Goal: Information Seeking & Learning: Learn about a topic

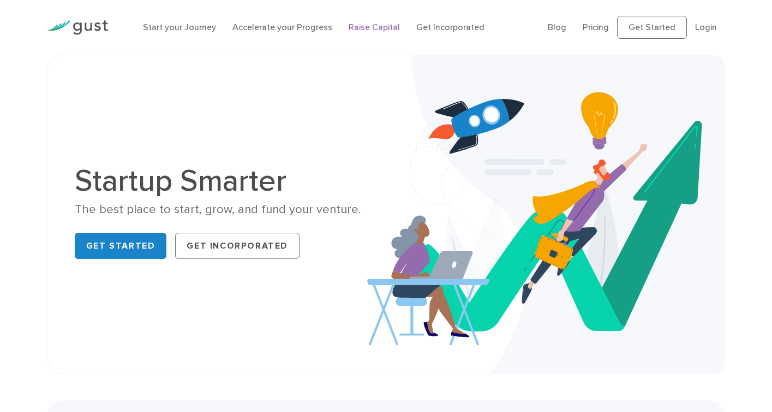
click at [379, 28] on link "Raise Capital" at bounding box center [374, 27] width 51 height 10
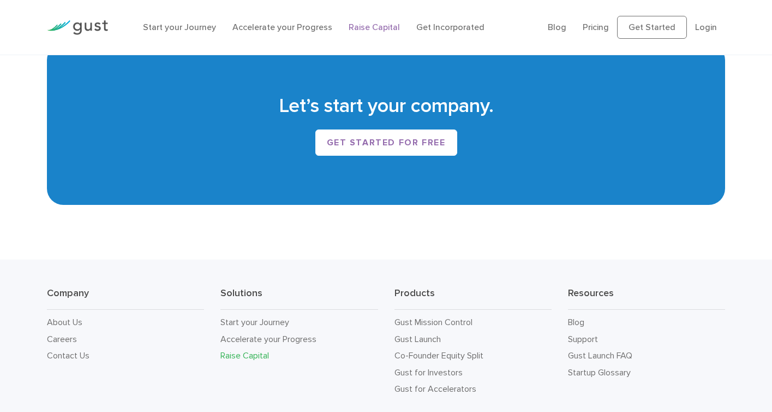
scroll to position [1869, 0]
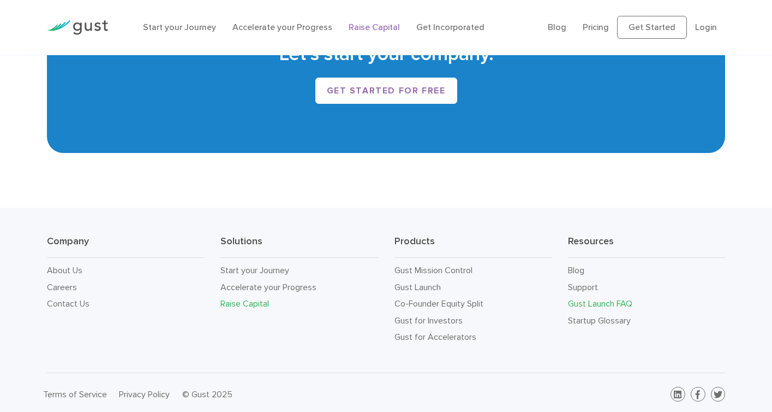
click at [610, 301] on link "Gust Launch FAQ" at bounding box center [600, 303] width 64 height 10
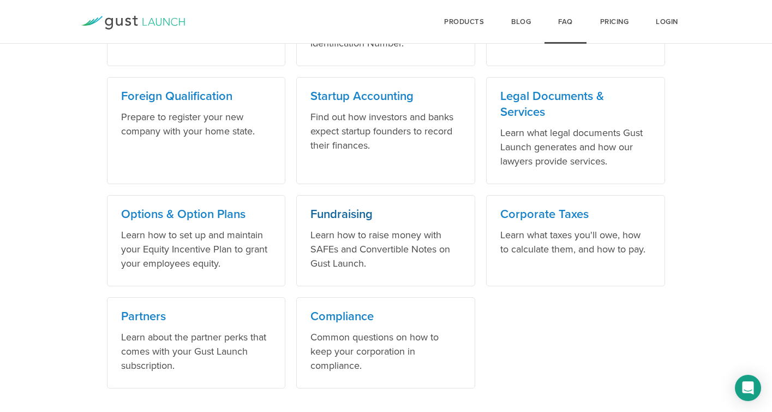
scroll to position [734, 0]
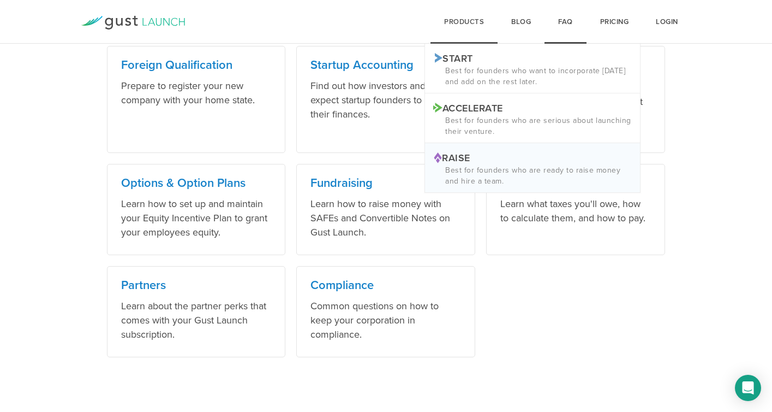
click at [459, 152] on p "Raise Logo RAISE" at bounding box center [532, 156] width 199 height 11
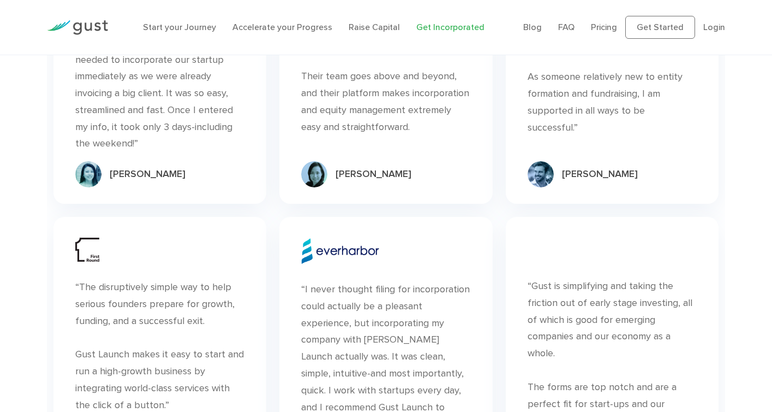
scroll to position [5981, 0]
